Goal: Information Seeking & Learning: Compare options

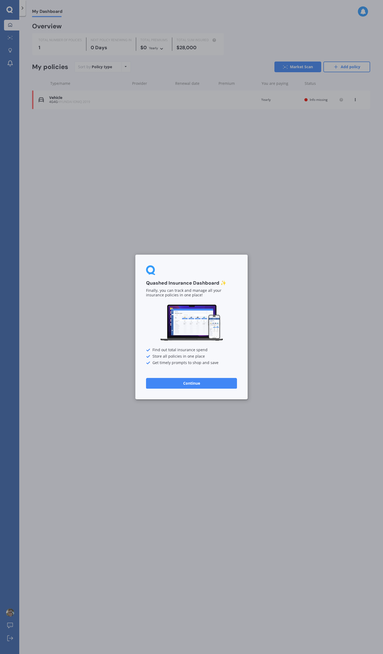
click at [209, 388] on button "Continue" at bounding box center [191, 383] width 91 height 11
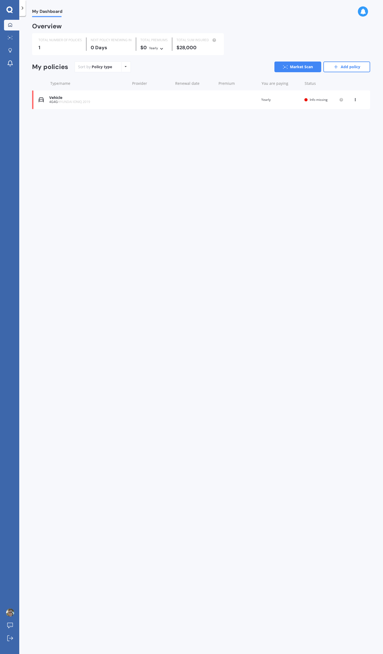
click at [117, 97] on div "Vehicle" at bounding box center [88, 97] width 78 height 5
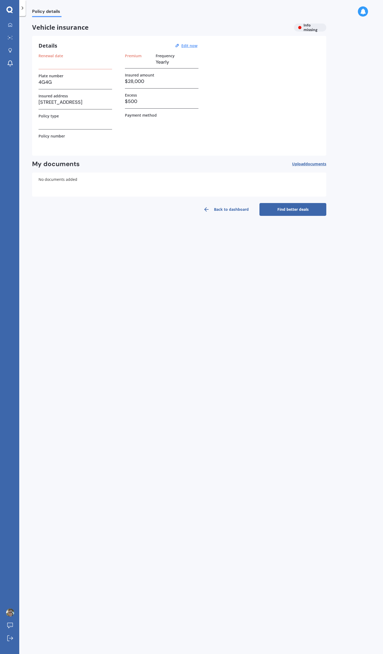
click at [60, 61] on h3 at bounding box center [75, 62] width 74 height 8
click at [69, 65] on h3 at bounding box center [75, 62] width 74 height 8
click at [192, 46] on u "Edit now" at bounding box center [189, 45] width 16 height 5
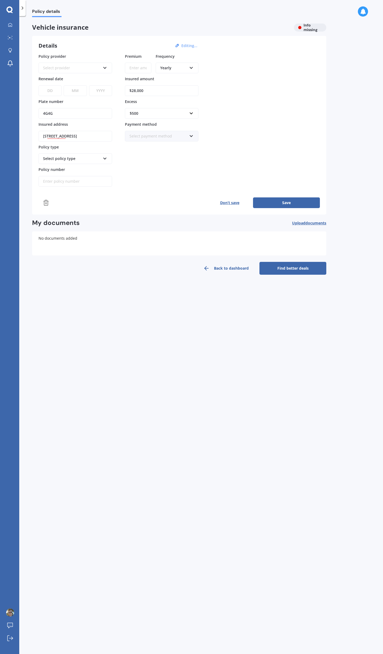
click at [93, 60] on div "Select provider AA AMI AMP ANZ ASB Aioi Nissay Dowa Ando Assurant Autosure BNZ …" at bounding box center [75, 64] width 74 height 17
click at [95, 65] on div "Select provider" at bounding box center [71, 68] width 57 height 6
click at [81, 110] on div "Initio" at bounding box center [75, 110] width 72 height 10
click at [56, 91] on select "DD 01 02 03 04 05 06 07 08 09 10 11 12 13 14 15 16 17 18 19 20 21 22 23 24 25 2…" at bounding box center [49, 90] width 23 height 11
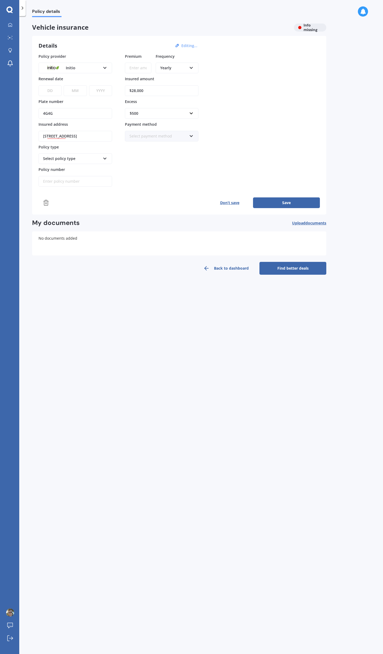
select select "01"
click at [38, 85] on select "DD 01 02 03 04 05 06 07 08 09 10 11 12 13 14 15 16 17 18 19 20 21 22 23 24 25 2…" at bounding box center [49, 90] width 23 height 11
click at [76, 91] on select "MM 01 02 03 04 05 06 07 08 09 10 11 12" at bounding box center [75, 90] width 23 height 11
select select "11"
click at [64, 85] on select "MM 01 02 03 04 05 06 07 08 09 10 11 12" at bounding box center [75, 90] width 23 height 11
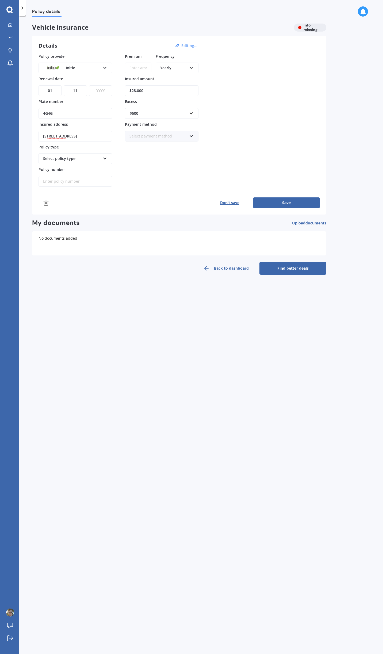
click at [103, 92] on select "YYYY 2027 2026 2025 2024 2023 2022 2021 2020 2019 2018 2017 2016 2015 2014 2013…" at bounding box center [100, 90] width 23 height 11
select select "2025"
click at [89, 85] on select "YYYY 2027 2026 2025 2024 2023 2022 2021 2020 2019 2018 2017 2016 2015 2014 2013…" at bounding box center [100, 90] width 23 height 11
click at [72, 157] on div "Select policy type" at bounding box center [71, 159] width 57 height 6
click at [70, 168] on span "Comprehensive" at bounding box center [57, 168] width 28 height 5
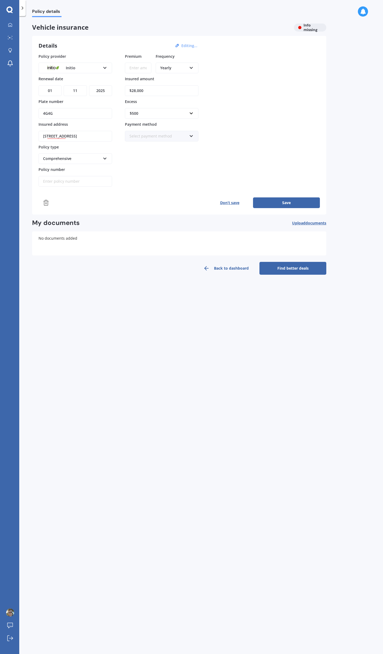
click at [168, 173] on div "Premium Frequency Yearly Yearly Six-Monthly Quarterly Monthly Fortnightly Weekl…" at bounding box center [162, 119] width 74 height 133
click at [148, 91] on input "$28,000" at bounding box center [162, 90] width 74 height 11
click at [141, 67] on input "Premium" at bounding box center [138, 68] width 26 height 11
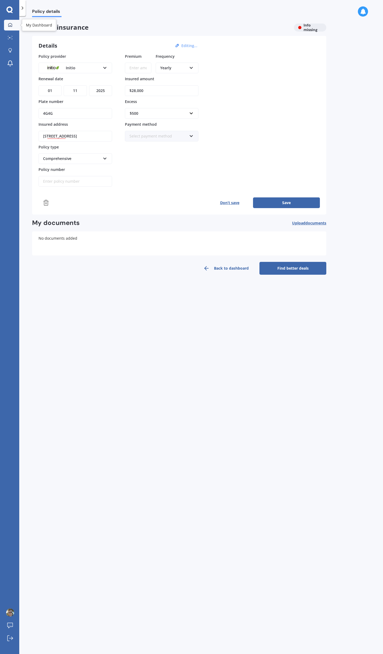
click at [11, 25] on icon at bounding box center [10, 25] width 4 height 4
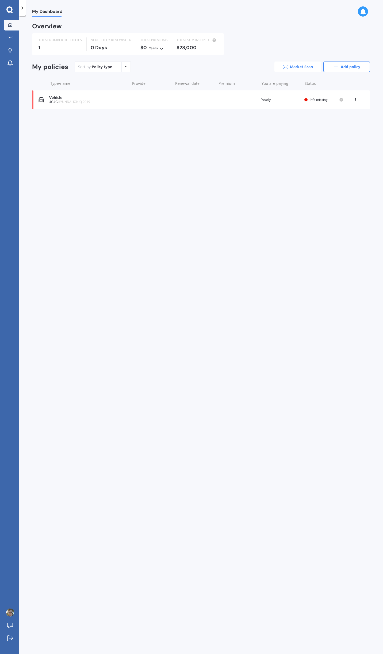
click at [310, 66] on link "Market Scan" at bounding box center [297, 66] width 47 height 11
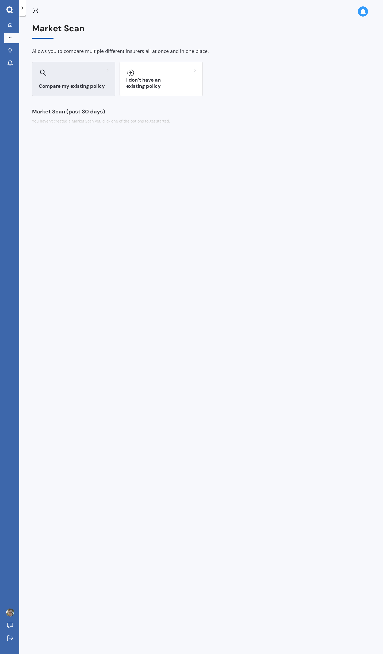
click at [89, 82] on div "Compare my existing policy" at bounding box center [73, 79] width 83 height 34
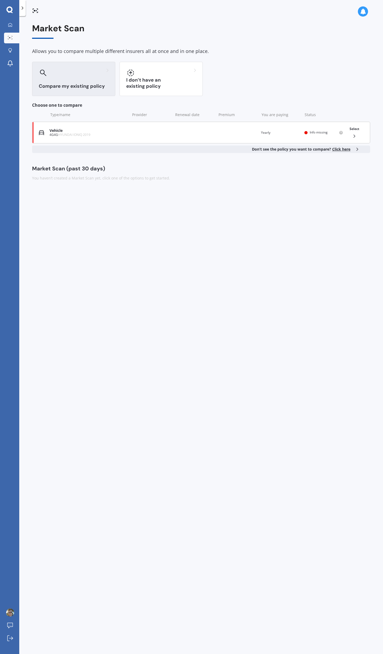
click at [97, 134] on div "4G4G HYUNDAI IONIQ 2019" at bounding box center [88, 135] width 78 height 4
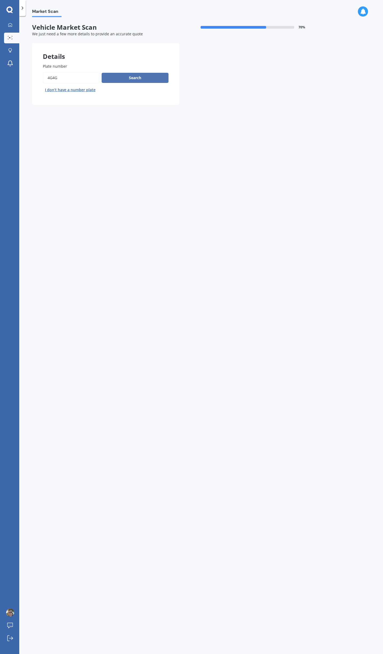
click at [128, 78] on button "Search" at bounding box center [135, 78] width 67 height 10
select select "HYUNDAI"
select select "IONIQ"
select select "07"
select select "11"
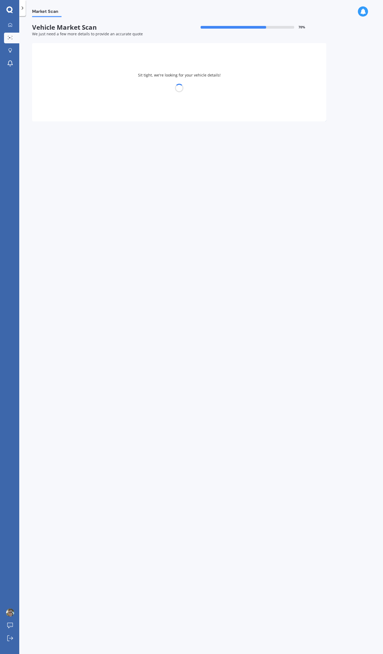
select select "1993"
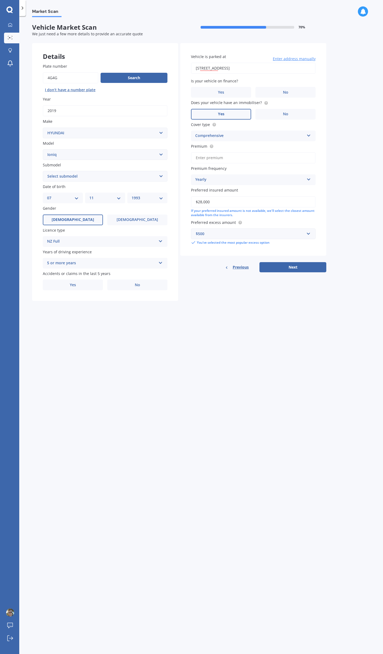
click at [79, 261] on div "5 or more years" at bounding box center [101, 263] width 109 height 6
click at [80, 261] on div "5 or more years" at bounding box center [101, 263] width 109 height 6
click at [139, 285] on span "No" at bounding box center [137, 285] width 5 height 5
click at [0, 0] on input "No" at bounding box center [0, 0] width 0 height 0
click at [286, 92] on span "No" at bounding box center [285, 92] width 5 height 5
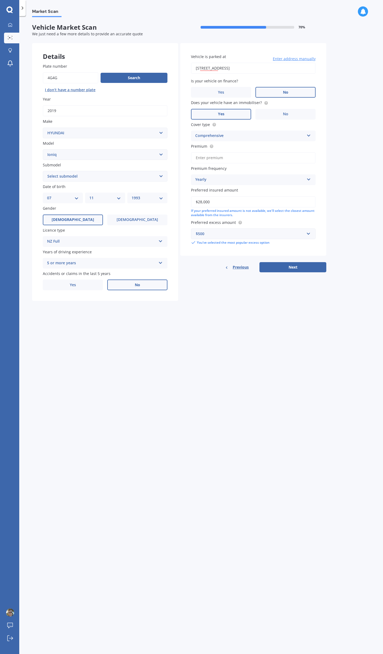
click at [0, 0] on input "No" at bounding box center [0, 0] width 0 height 0
click at [233, 159] on input "Premium" at bounding box center [253, 157] width 125 height 11
click at [215, 202] on input "$28,000" at bounding box center [253, 201] width 125 height 11
type input "$19,000"
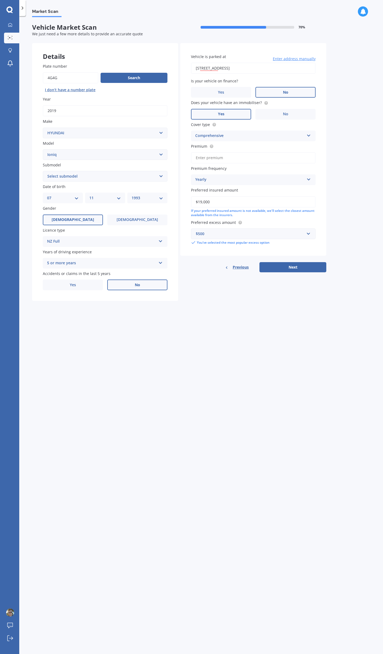
click at [215, 231] on div "$500" at bounding box center [250, 234] width 109 height 6
click at [204, 263] on div "$500" at bounding box center [253, 263] width 124 height 10
click at [213, 158] on input "Premium" at bounding box center [253, 157] width 125 height 11
click at [206, 159] on input "Premium" at bounding box center [253, 157] width 125 height 11
paste input "$1,129.59"
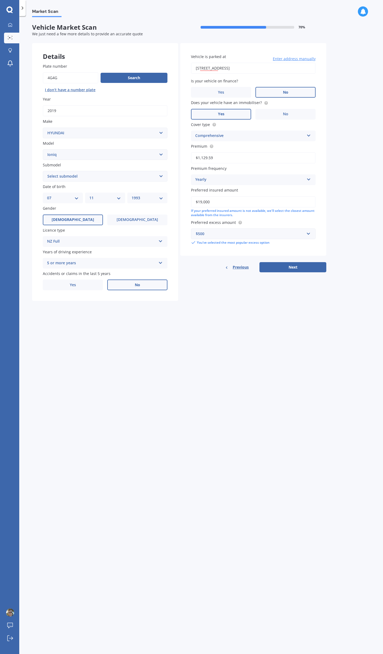
paste input "9,300.00"
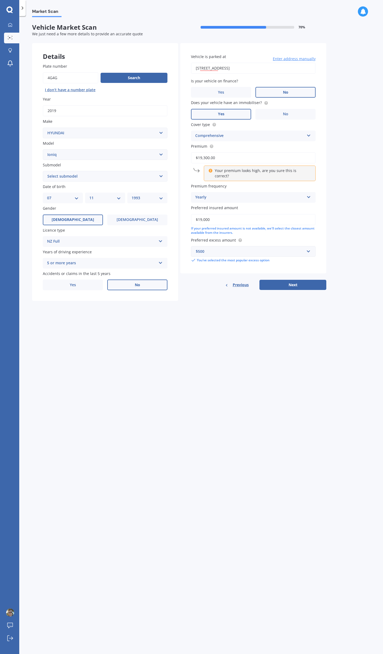
click at [222, 157] on input "$19,300.00" at bounding box center [253, 157] width 125 height 11
paste input ",192.8"
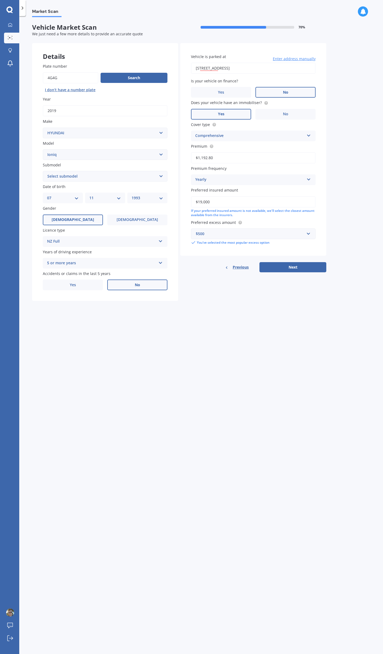
type input "$1,192.80"
click at [204, 202] on input "$19,000" at bounding box center [253, 201] width 125 height 11
type input "$19,300"
click at [210, 230] on input "text" at bounding box center [251, 234] width 120 height 10
type input "400"
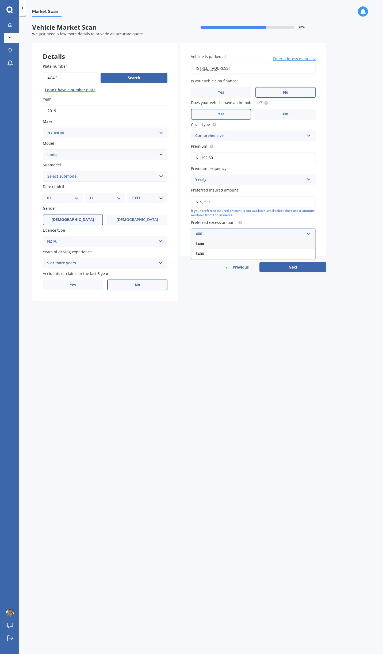
click at [207, 244] on div "$ 400" at bounding box center [253, 244] width 124 height 10
click at [281, 291] on div "Details Plate number Search I don’t have a number plate Year [DATE] Make Select…" at bounding box center [179, 172] width 294 height 258
click at [299, 262] on button "Next" at bounding box center [292, 261] width 67 height 10
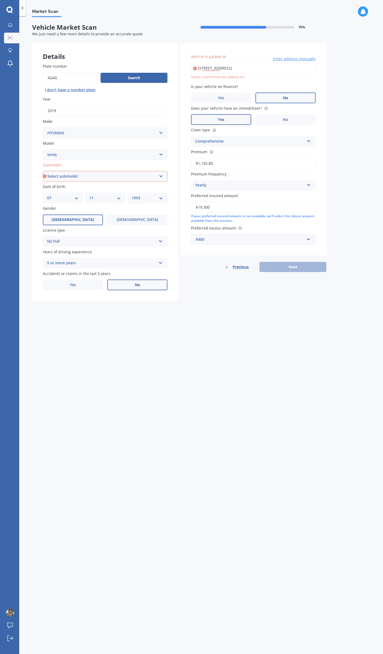
click at [290, 68] on input "[STREET_ADDRESS]" at bounding box center [253, 68] width 125 height 11
type input "[STREET_ADDRESS]"
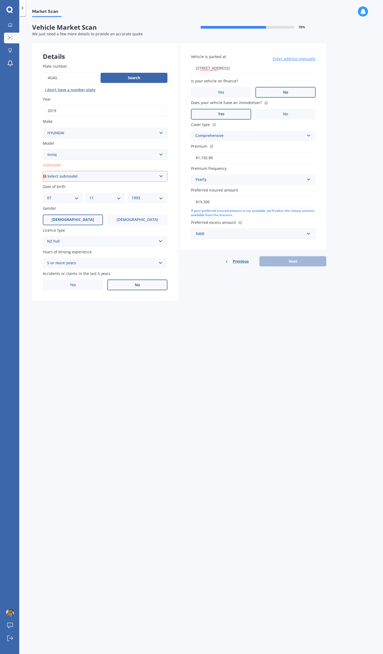
click at [104, 173] on select "Select submodel 1.6 Hybrid 1.6 Hybrid Elite Electric" at bounding box center [105, 176] width 125 height 11
select select "ELECTRIC"
click at [43, 171] on select "Select submodel 1.6 Hybrid 1.6 Hybrid Elite Electric" at bounding box center [105, 176] width 125 height 11
click at [299, 261] on button "Next" at bounding box center [292, 261] width 67 height 10
select select "07"
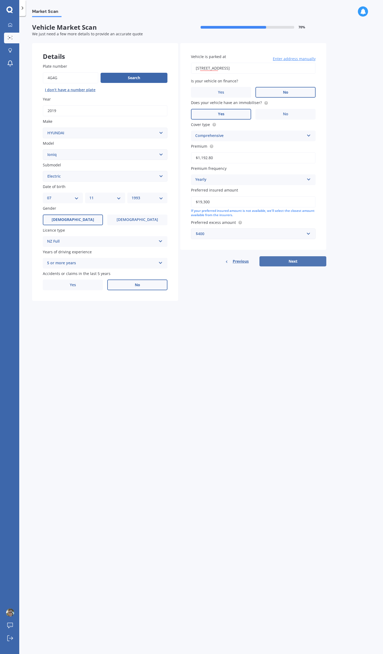
select select "11"
select select "1993"
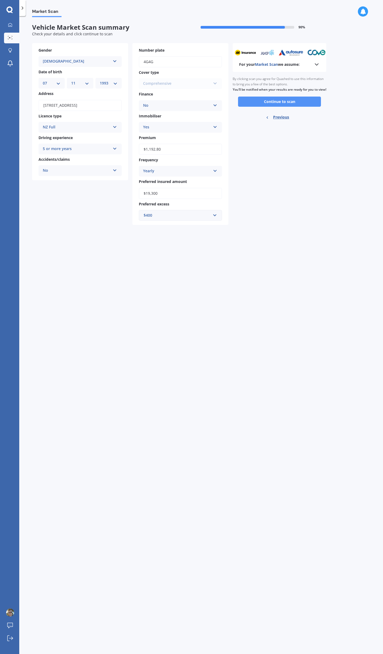
click at [282, 106] on button "Continue to scan" at bounding box center [279, 102] width 83 height 10
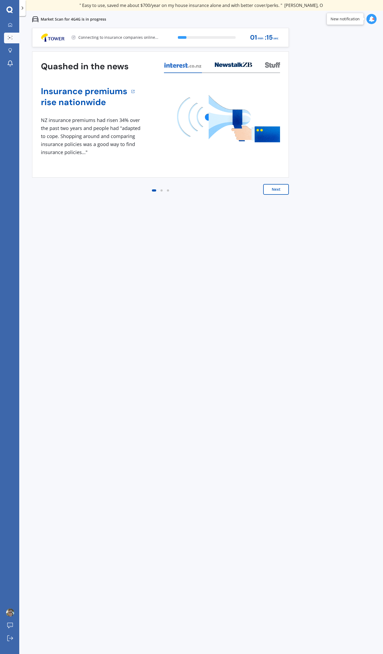
click at [326, 101] on div "Previous 80,000+ [DEMOGRAPHIC_DATA] consumers have signed up to shop and save t…" at bounding box center [201, 355] width 364 height 654
click at [269, 193] on button "Next" at bounding box center [276, 189] width 26 height 11
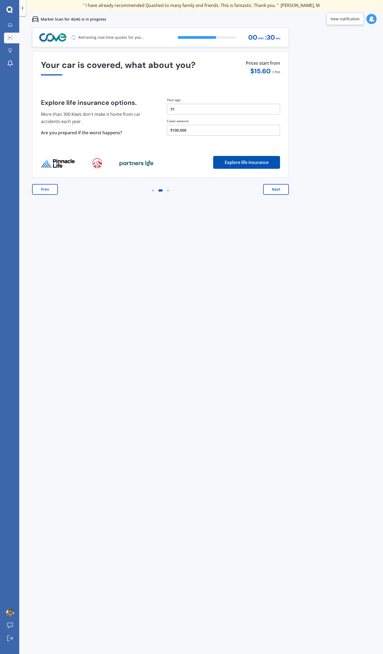
click at [275, 190] on button "Next" at bounding box center [276, 189] width 26 height 11
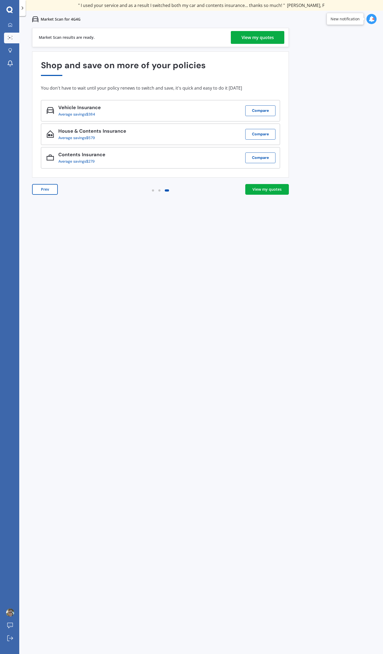
click at [263, 190] on div "View my quotes" at bounding box center [266, 189] width 29 height 5
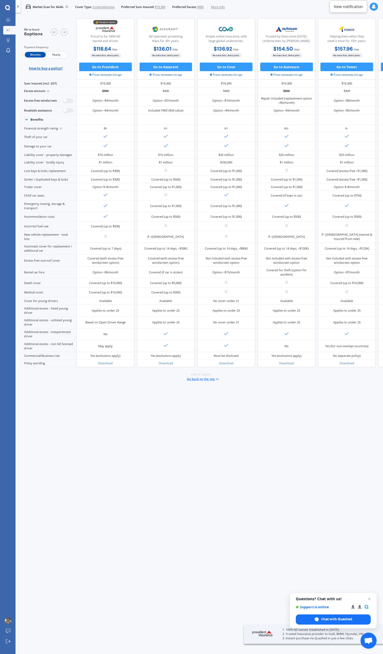
click at [57, 53] on span "Yearly" at bounding box center [56, 55] width 21 height 6
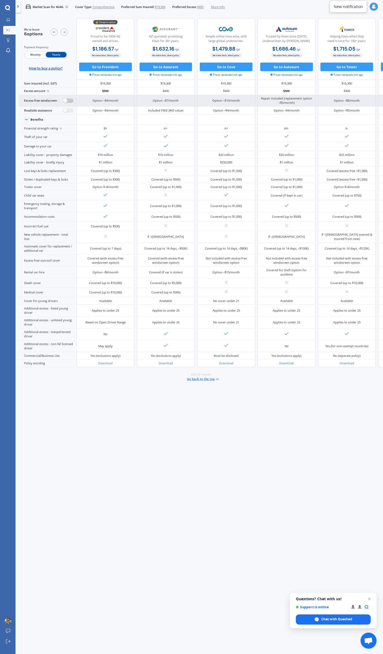
click at [69, 101] on label at bounding box center [68, 100] width 10 height 5
radio input "true"
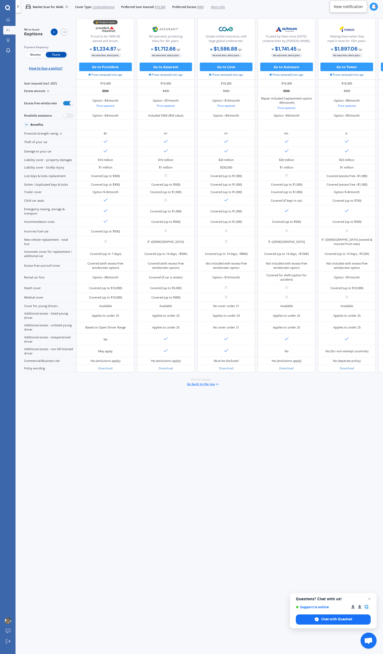
click at [53, 33] on icon at bounding box center [53, 31] width 3 height 3
click at [61, 33] on div at bounding box center [64, 32] width 7 height 7
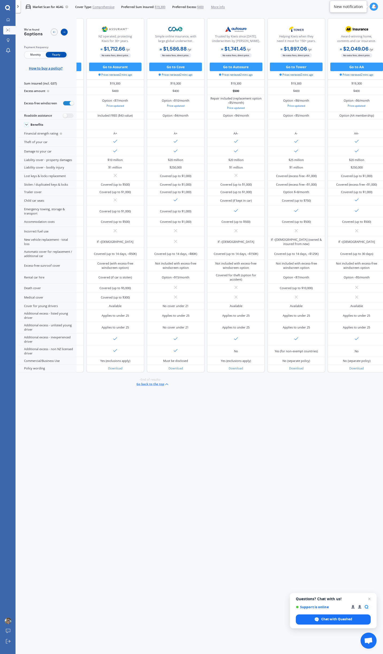
scroll to position [0, 66]
click at [61, 33] on div at bounding box center [64, 32] width 7 height 7
click at [102, 8] on span "Comprehensive" at bounding box center [103, 7] width 22 height 4
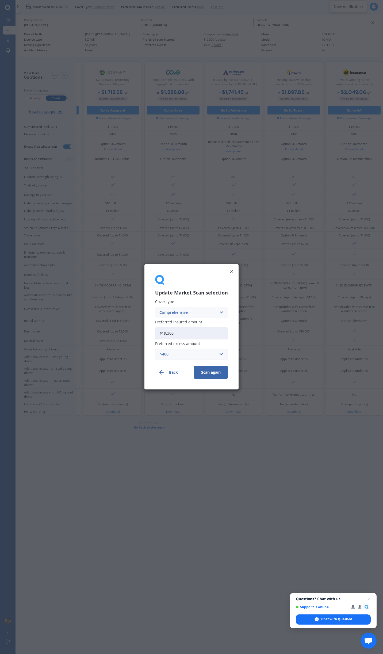
click at [187, 313] on div "Comprehensive" at bounding box center [187, 312] width 57 height 6
click at [191, 334] on span "Third Party, Fire & Theft" at bounding box center [182, 332] width 44 height 4
click at [211, 373] on button "Scan again" at bounding box center [211, 372] width 34 height 13
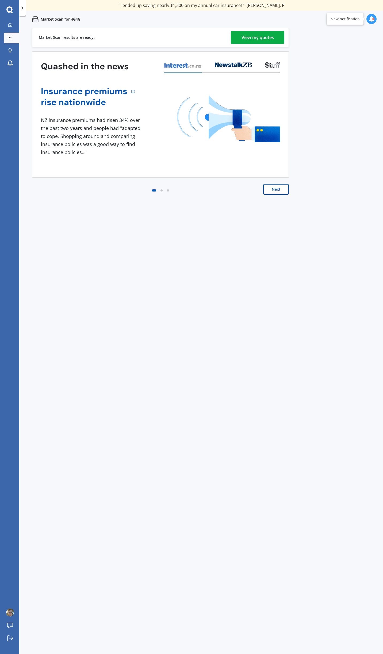
click at [242, 39] on div "View my quotes" at bounding box center [257, 37] width 32 height 13
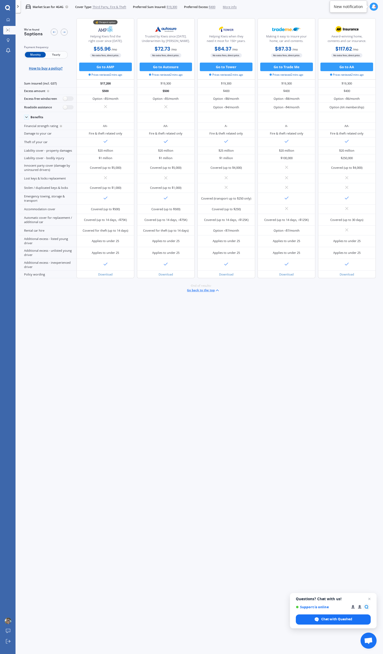
click at [53, 54] on span "Yearly" at bounding box center [56, 55] width 21 height 6
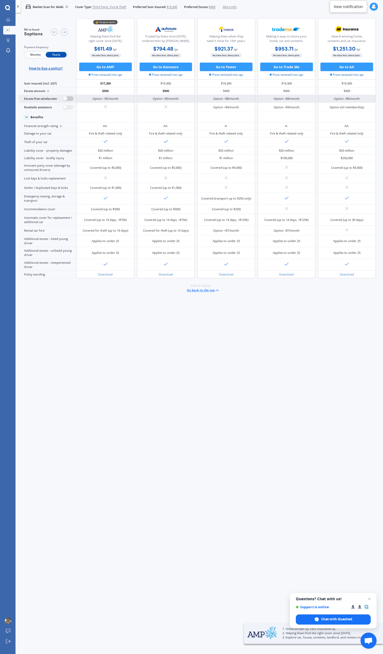
click at [70, 98] on label at bounding box center [68, 98] width 10 height 5
radio input "true"
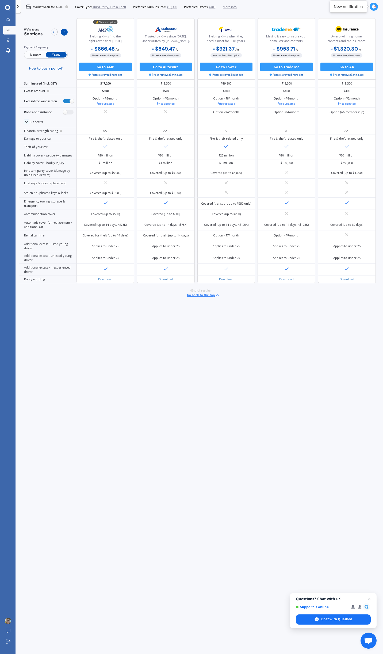
click at [65, 31] on icon at bounding box center [64, 31] width 3 height 3
click at [214, 7] on span "$400" at bounding box center [212, 7] width 6 height 4
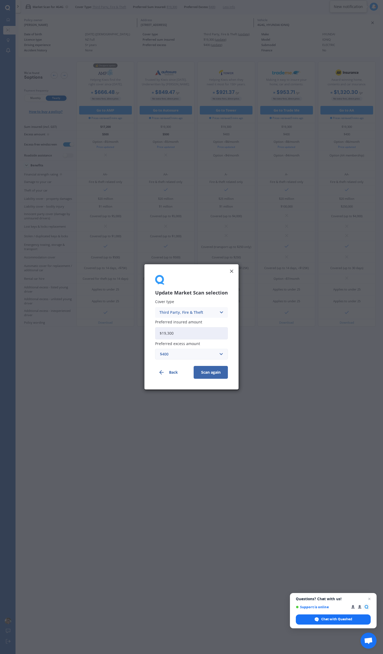
click at [178, 355] on div "$400" at bounding box center [188, 354] width 57 height 6
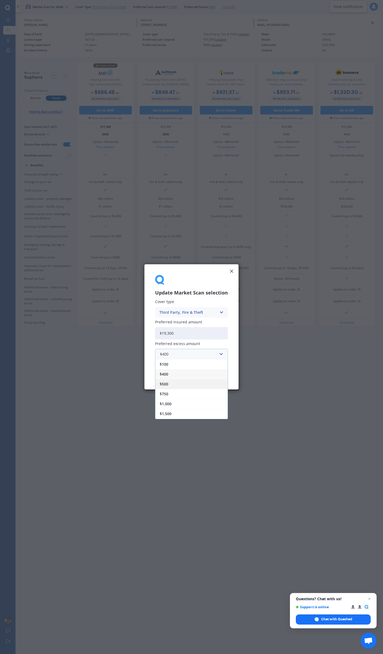
click at [170, 383] on div "$500" at bounding box center [191, 384] width 72 height 10
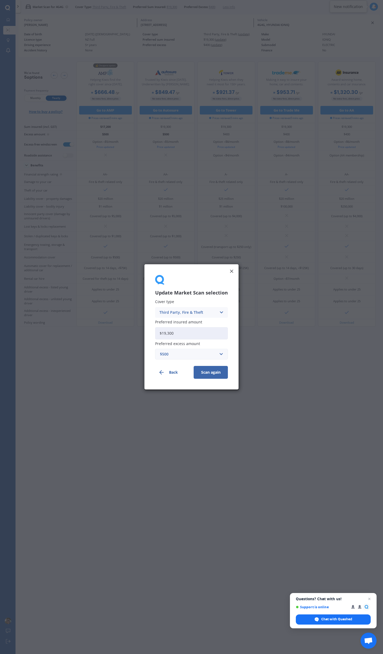
click at [213, 370] on button "Scan again" at bounding box center [211, 372] width 34 height 13
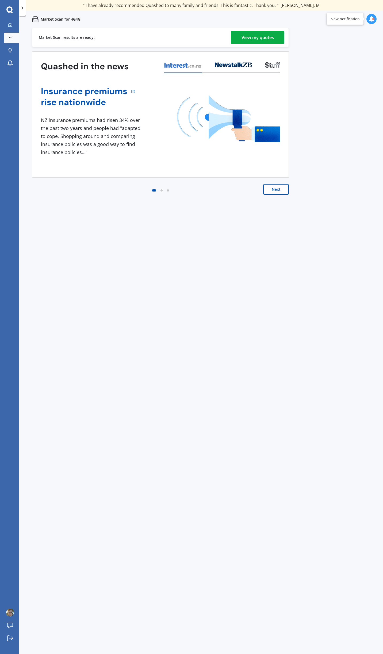
drag, startPoint x: 213, startPoint y: 370, endPoint x: 252, endPoint y: 160, distance: 214.6
click at [213, 366] on div "Previous 80,000+ [DEMOGRAPHIC_DATA] consumers have signed up to shop and save t…" at bounding box center [201, 355] width 364 height 654
click at [257, 43] on div "View my quotes" at bounding box center [257, 37] width 32 height 13
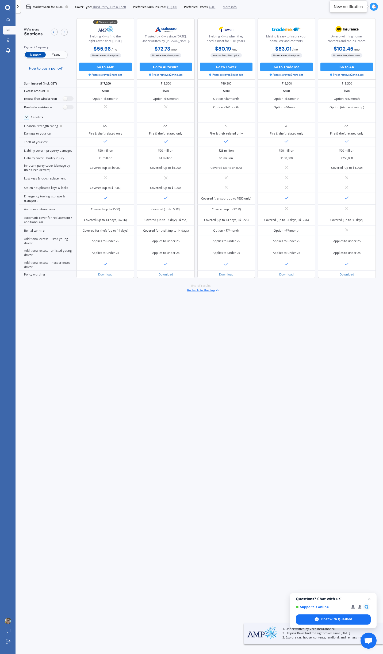
click at [54, 59] on div "Payment frequency Monthly Yearly How to buy a policy?" at bounding box center [46, 57] width 44 height 25
click at [56, 55] on span "Yearly" at bounding box center [56, 55] width 21 height 6
